Goal: Check status: Check status

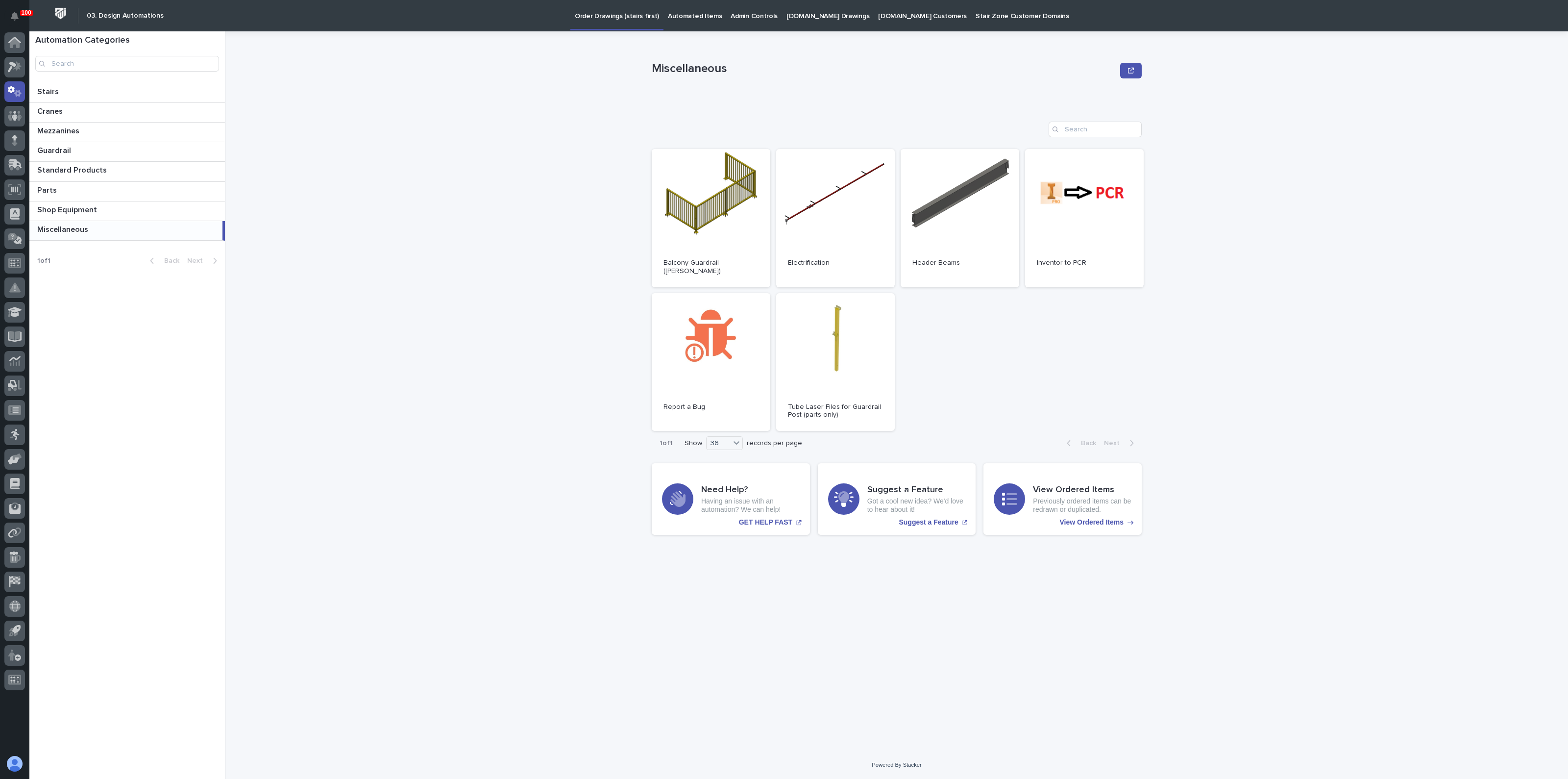
click at [698, 14] on p "Automated Items" at bounding box center [695, 10] width 54 height 21
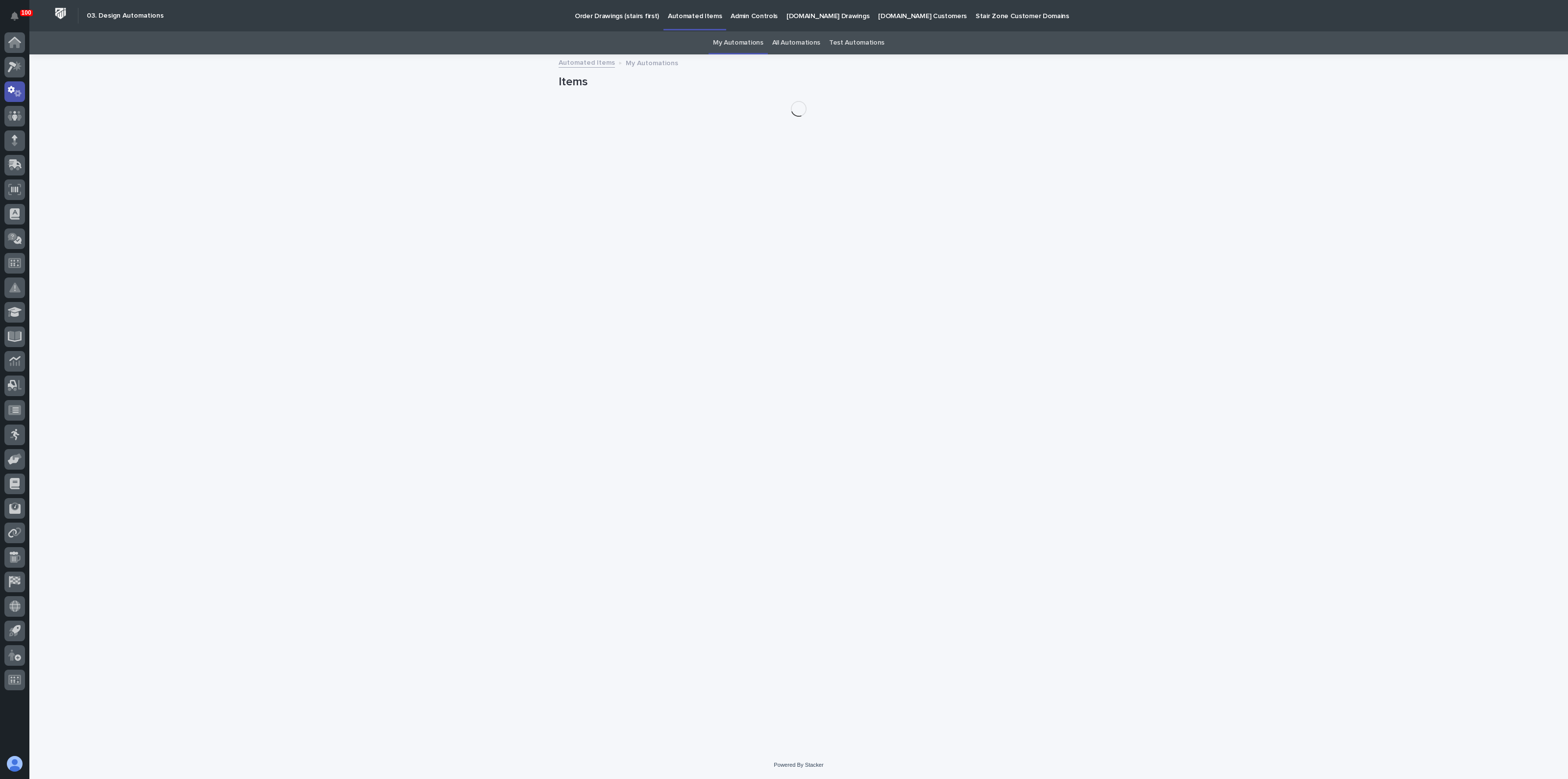
click at [793, 40] on link "All Automations" at bounding box center [796, 43] width 48 height 23
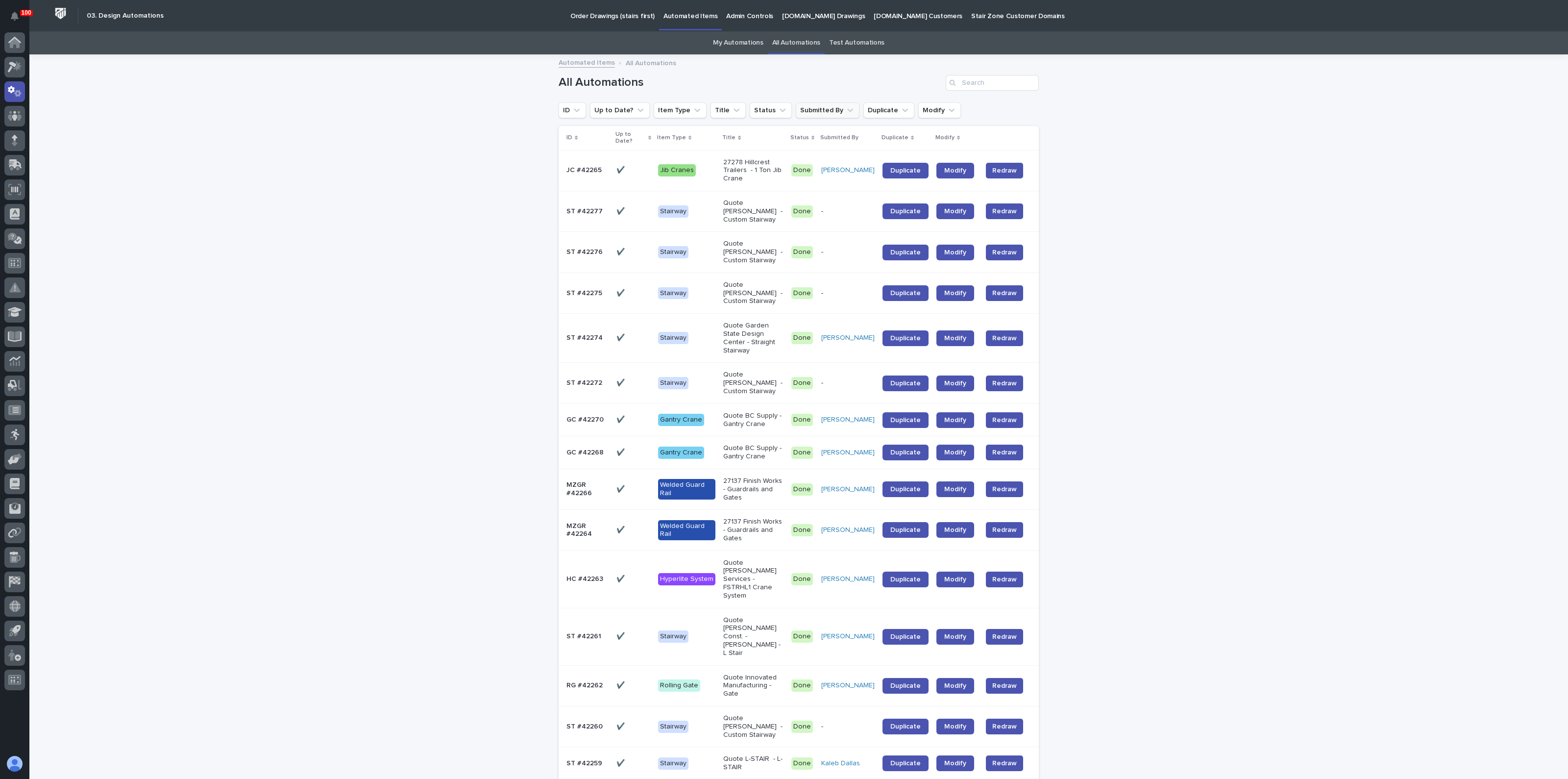
click at [799, 109] on button "Submitted By" at bounding box center [828, 110] width 64 height 15
type input "[PERSON_NAME]"
click at [830, 208] on p "[PERSON_NAME]" at bounding box center [847, 208] width 104 height 7
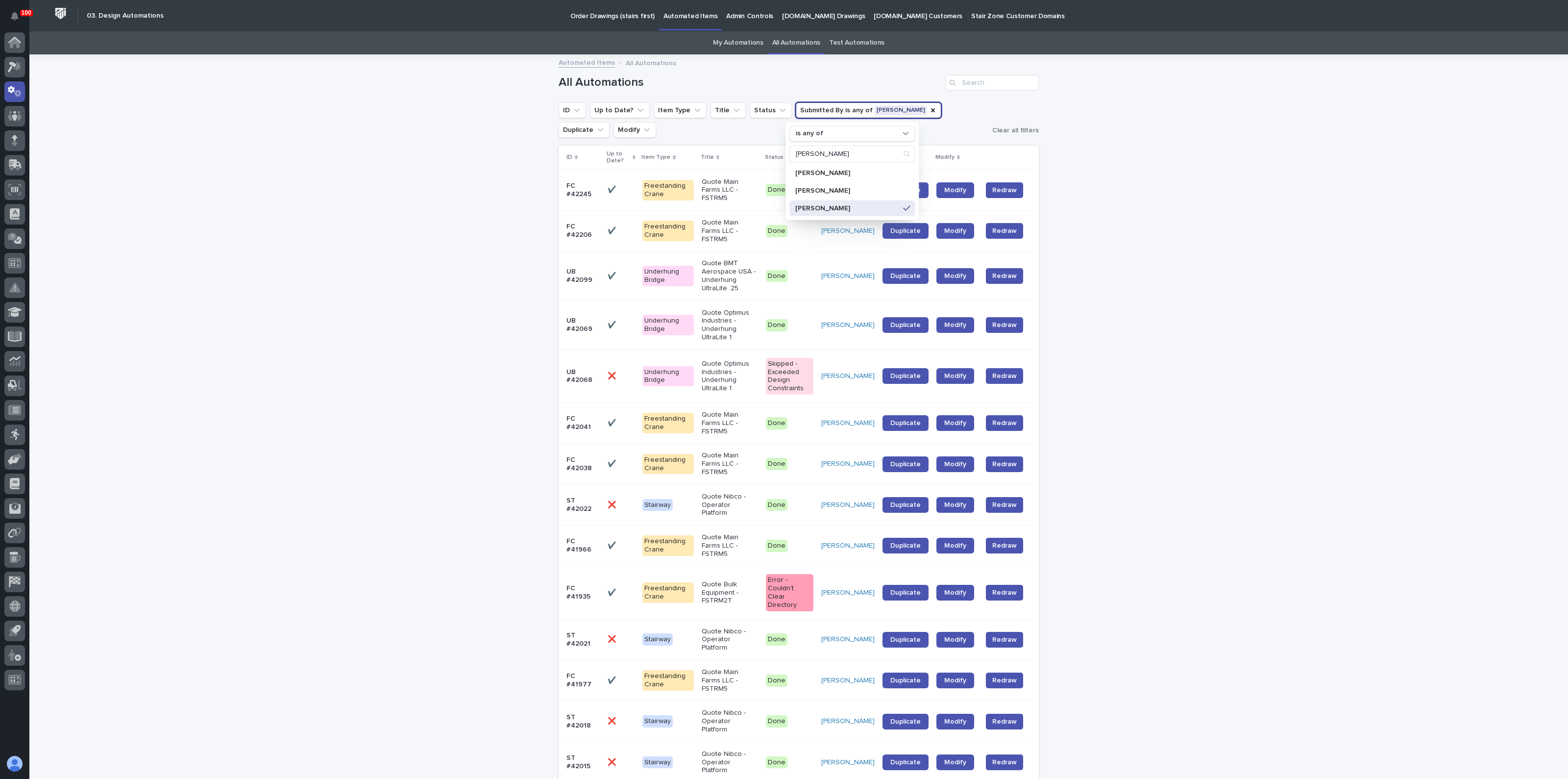
click at [582, 187] on p "FC #42245" at bounding box center [583, 190] width 34 height 17
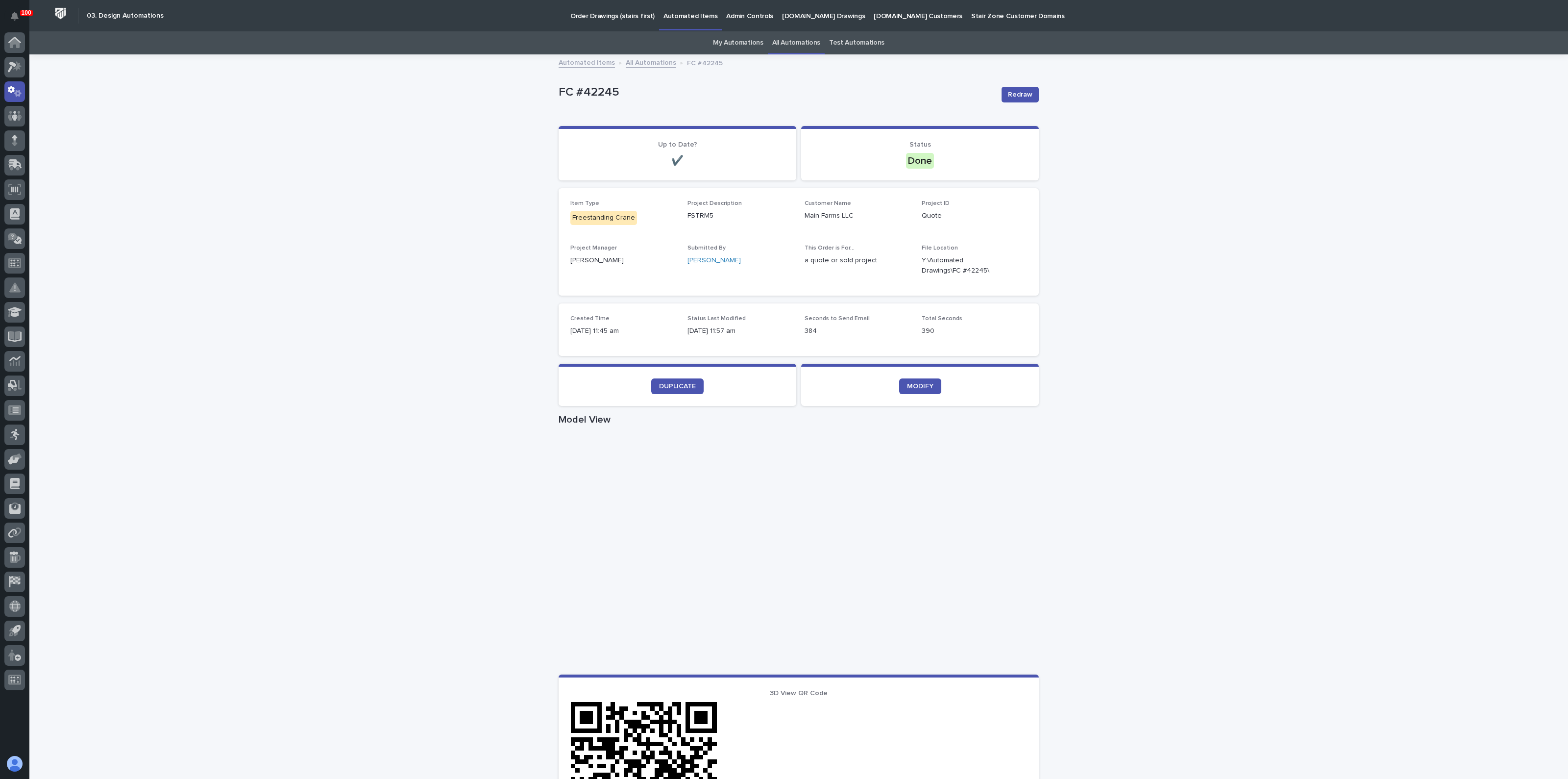
click at [438, 555] on div "Loading... Saving… Loading... Saving… FC #42245 Redraw FC #42245 Redraw Sorry, …" at bounding box center [799, 568] width 1539 height 1024
click at [478, 292] on div "Loading... Saving… Loading... Saving… FC #42245 Redraw FC #42245 Redraw Sorry, …" at bounding box center [799, 568] width 1539 height 1024
click at [463, 406] on div "Loading... Saving… Loading... Saving… FC #42245 Redraw FC #42245 Redraw Sorry, …" at bounding box center [799, 568] width 1539 height 1024
click at [360, 303] on div "Loading... Saving… Loading... Saving… FC #42245 Redraw FC #42245 Redraw Sorry, …" at bounding box center [799, 568] width 1539 height 1024
